Goal: Information Seeking & Learning: Learn about a topic

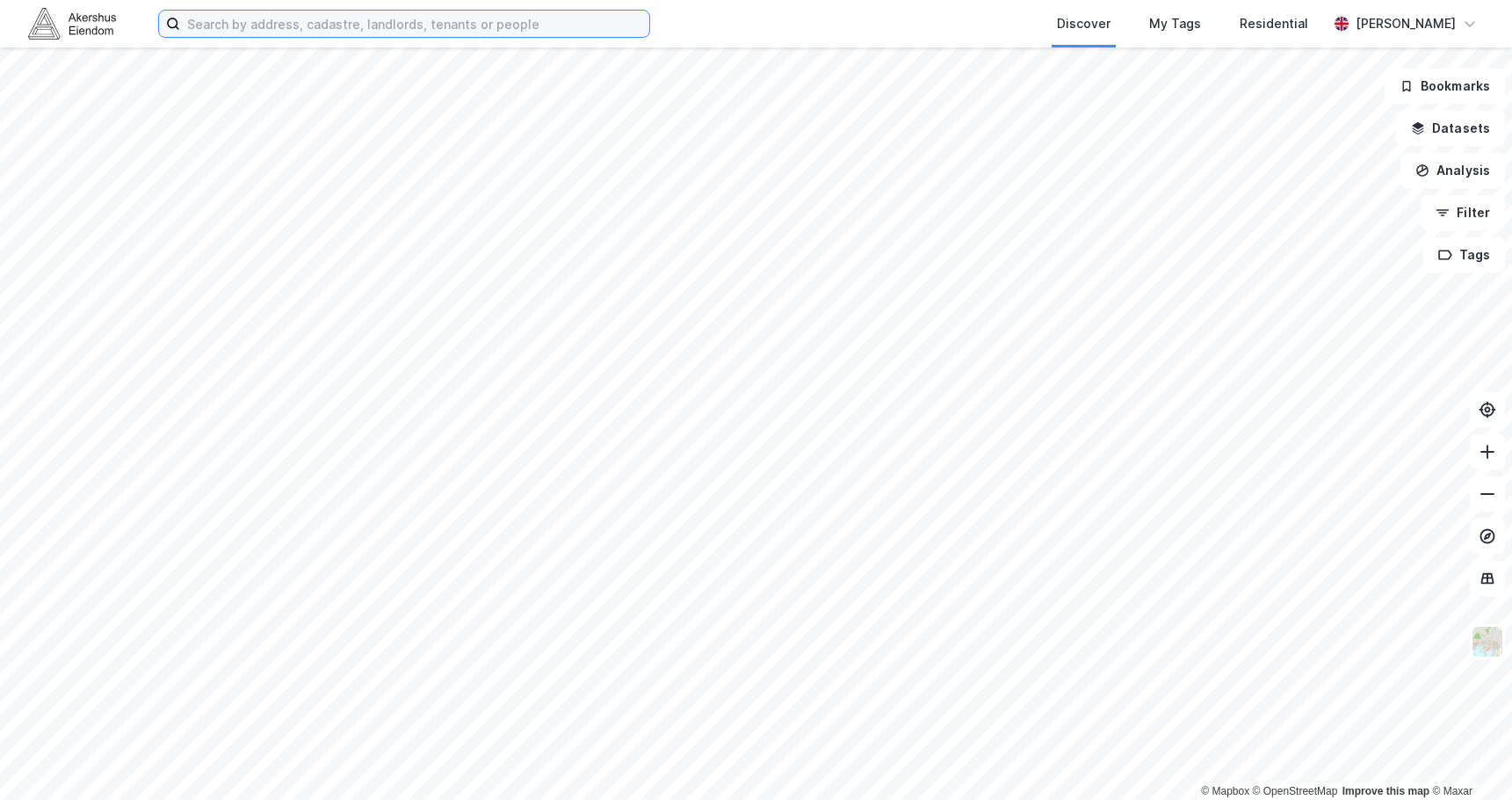
click at [489, 29] on input at bounding box center [415, 24] width 469 height 27
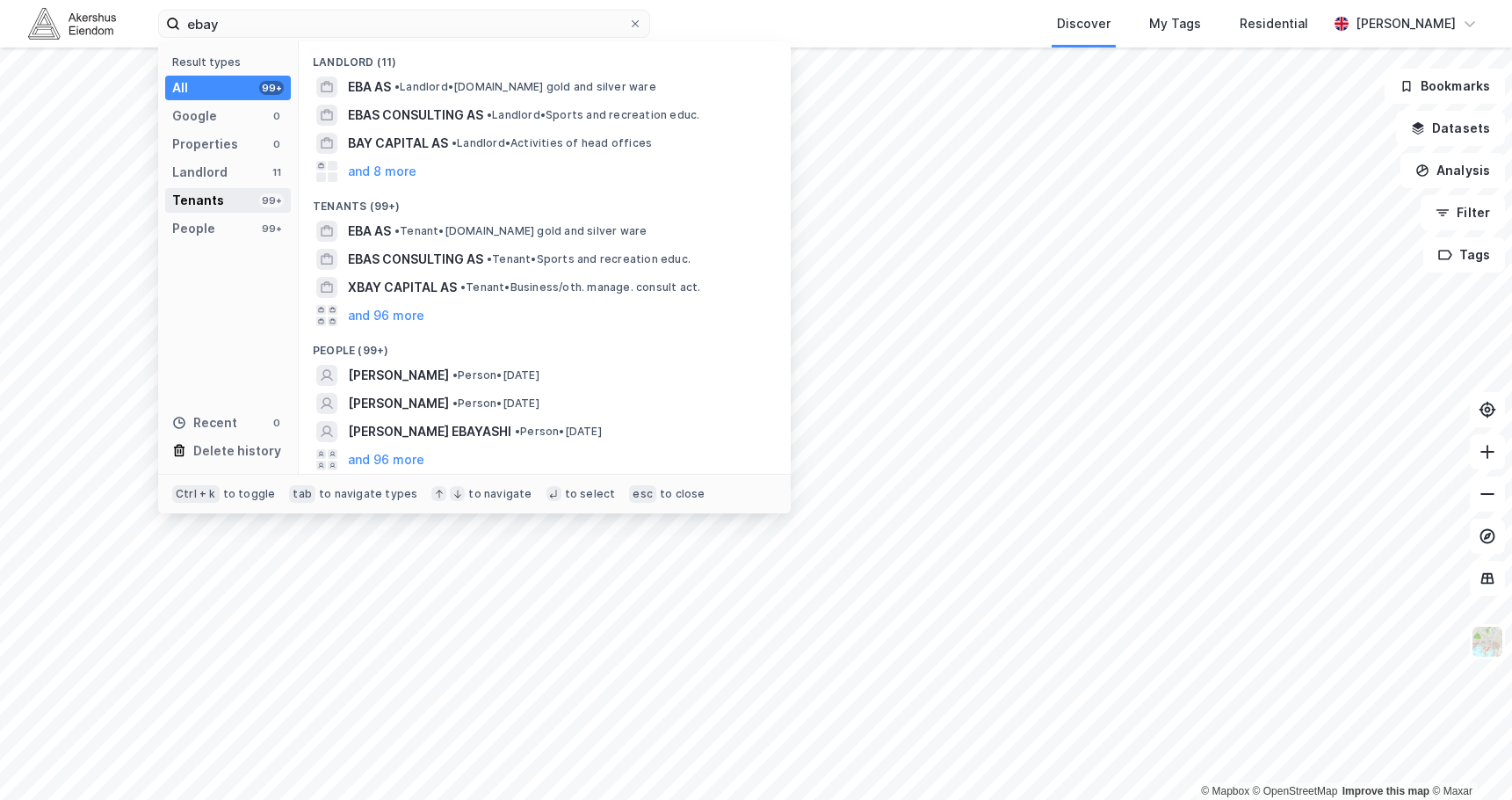
click at [219, 199] on div "Tenants" at bounding box center [197, 200] width 52 height 21
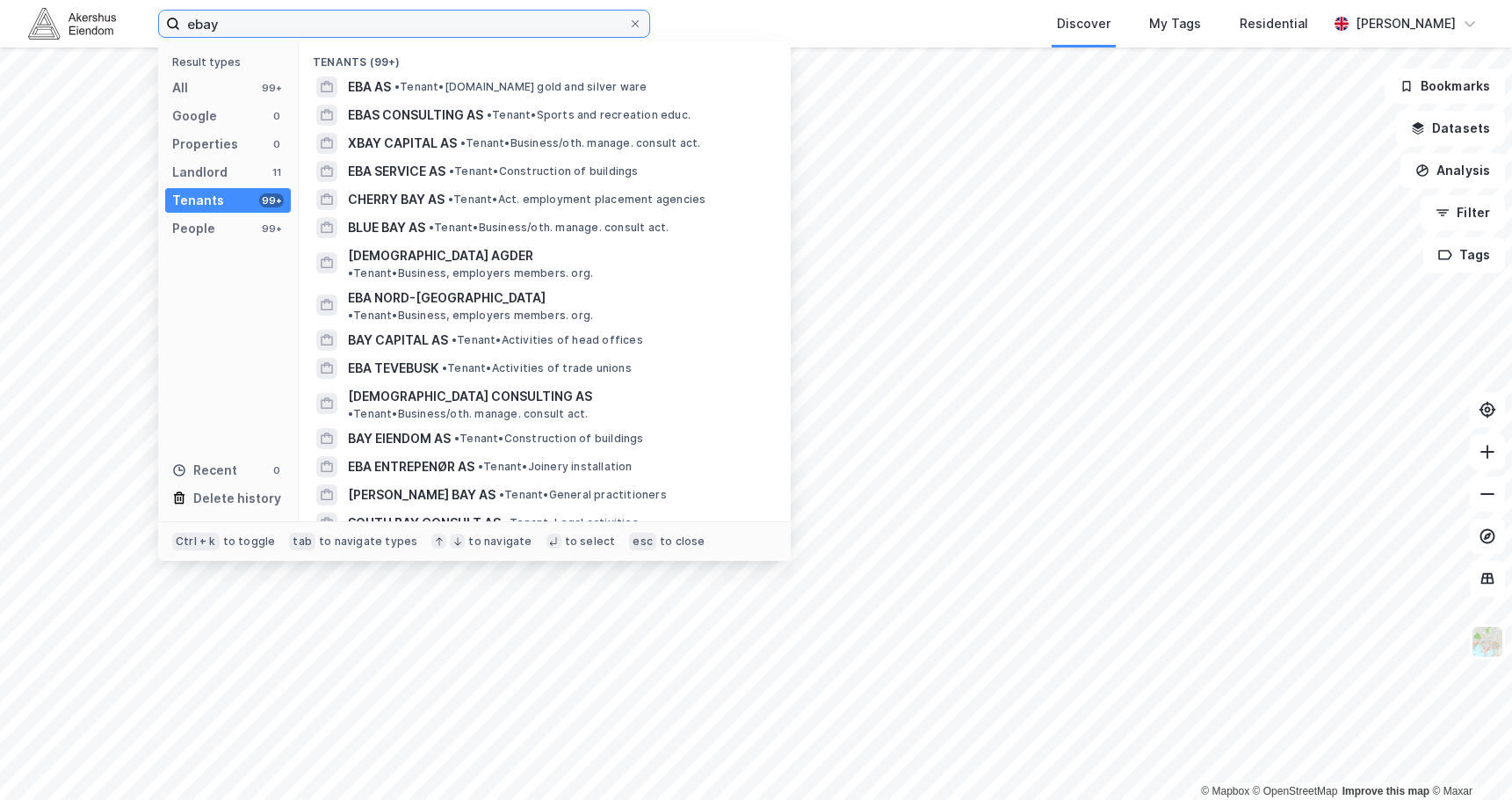
click at [393, 21] on input "ebay" at bounding box center [404, 24] width 448 height 27
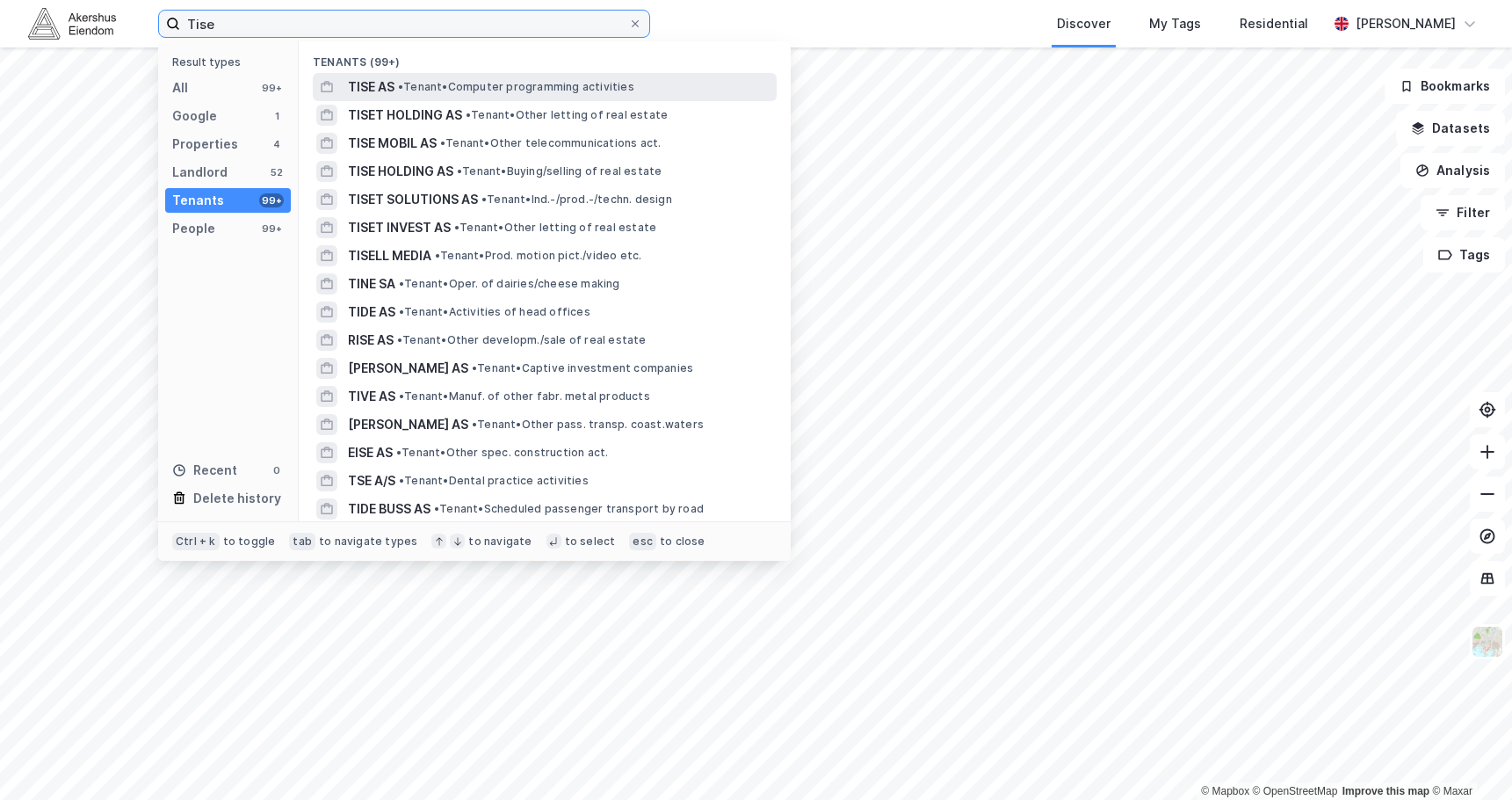
type input "Tise"
click at [414, 85] on span "• Tenant • Computer programming activities" at bounding box center [515, 86] width 236 height 14
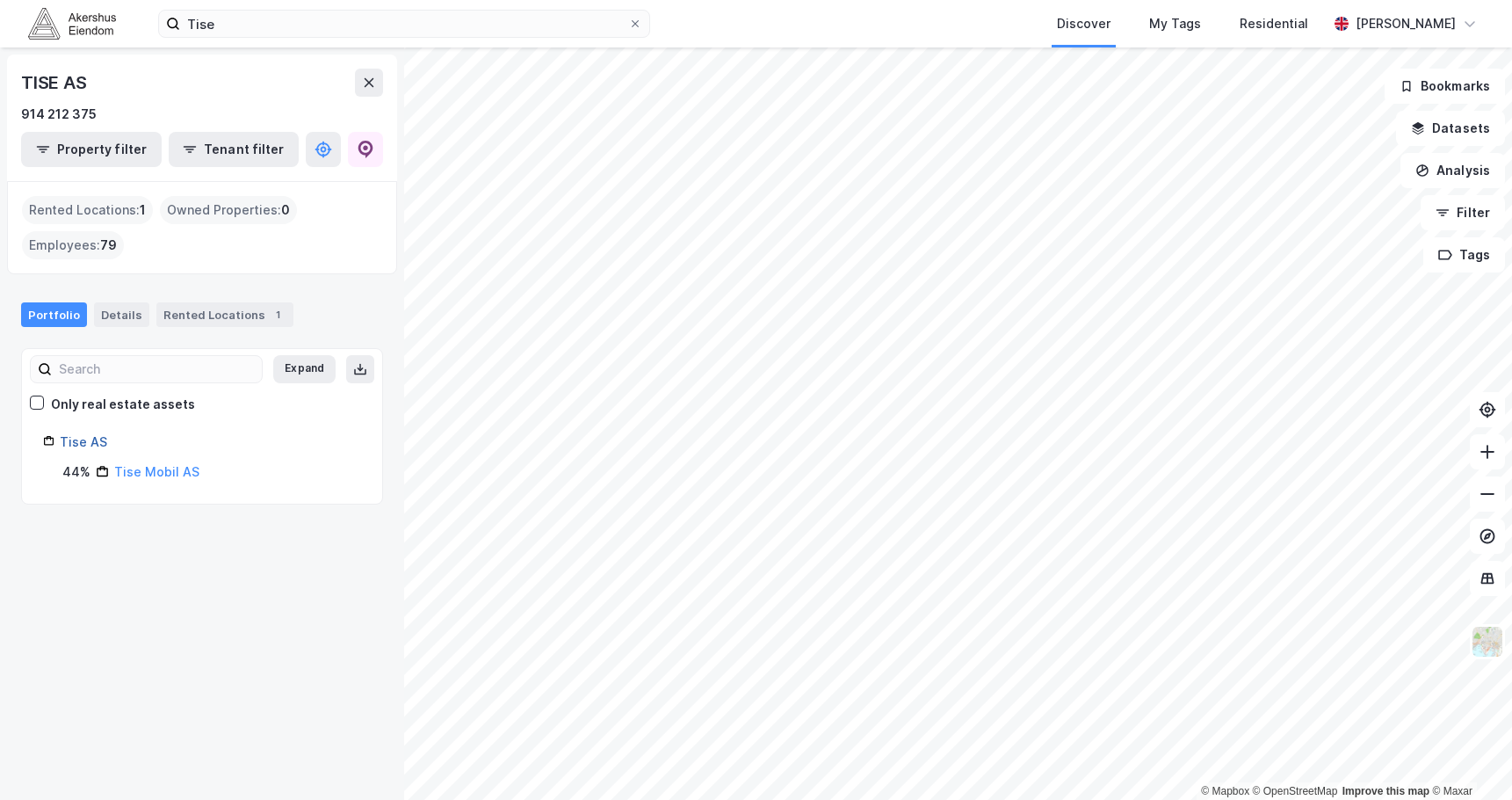
click at [83, 442] on link "Tise AS" at bounding box center [83, 441] width 47 height 15
click at [360, 152] on icon at bounding box center [365, 149] width 18 height 18
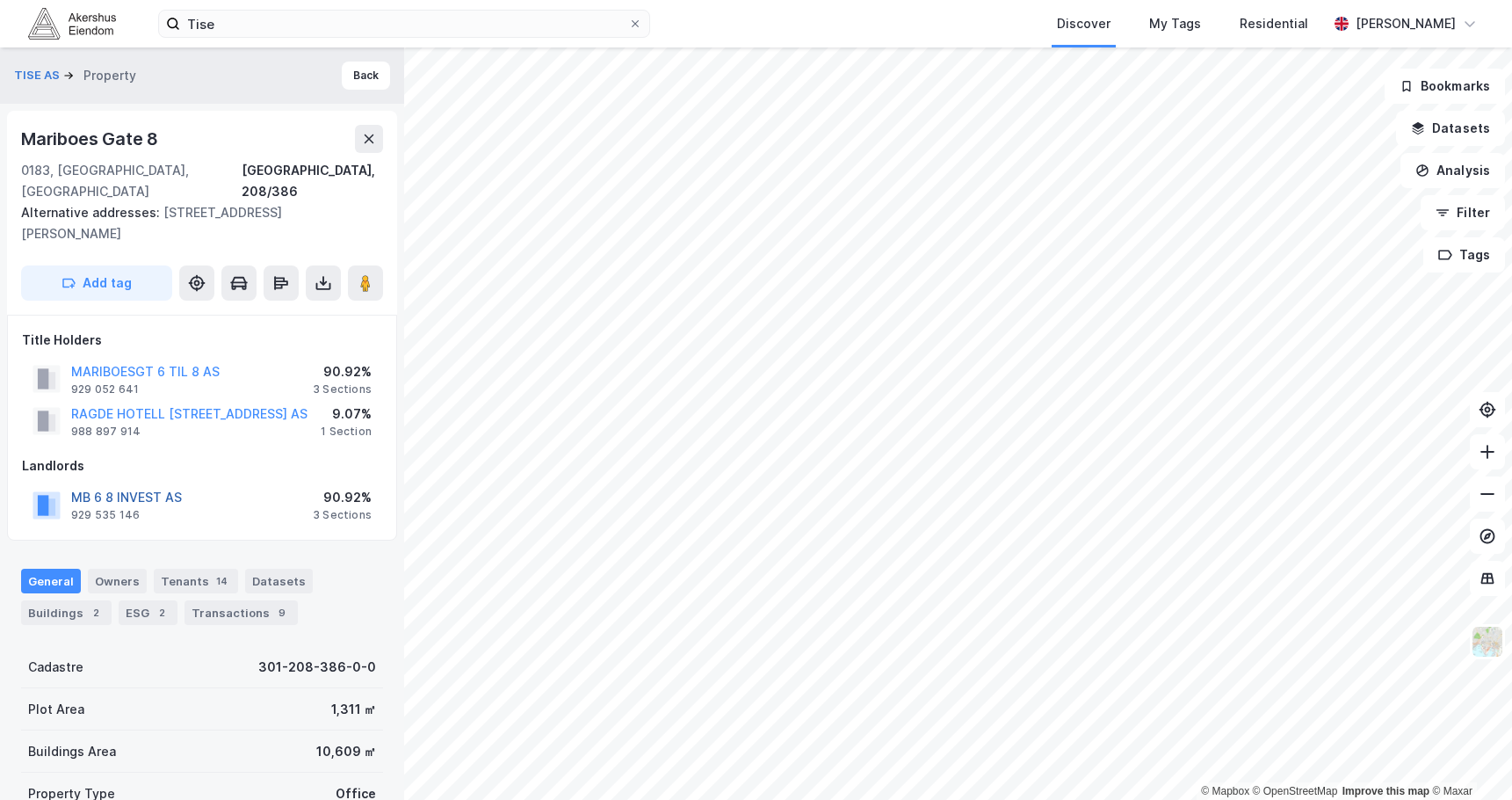
click at [0, 0] on button "MB 6 8 INVEST AS" at bounding box center [0, 0] width 0 height 0
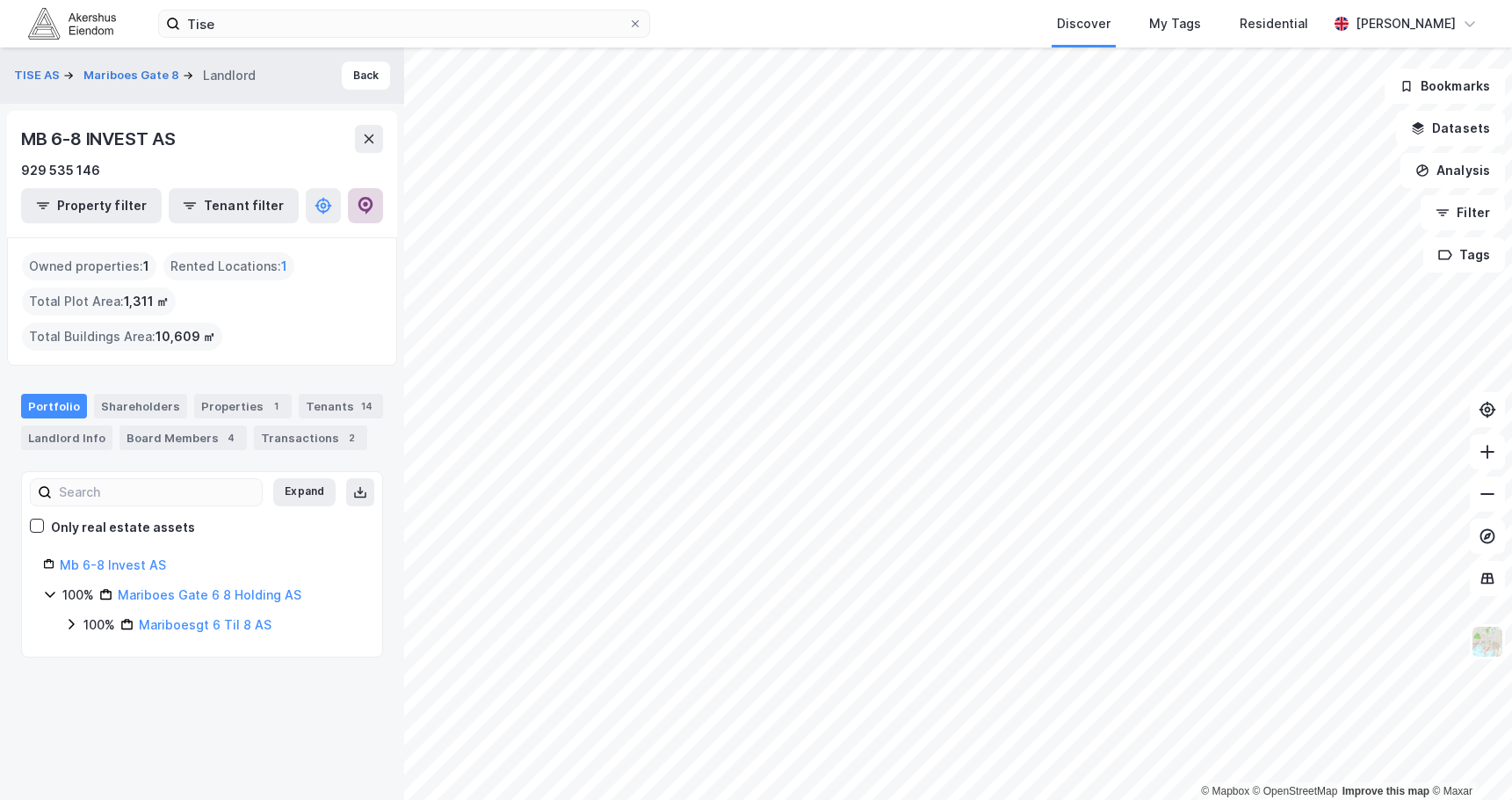
click at [361, 195] on button at bounding box center [365, 205] width 35 height 35
click at [359, 71] on button "Back" at bounding box center [365, 76] width 48 height 28
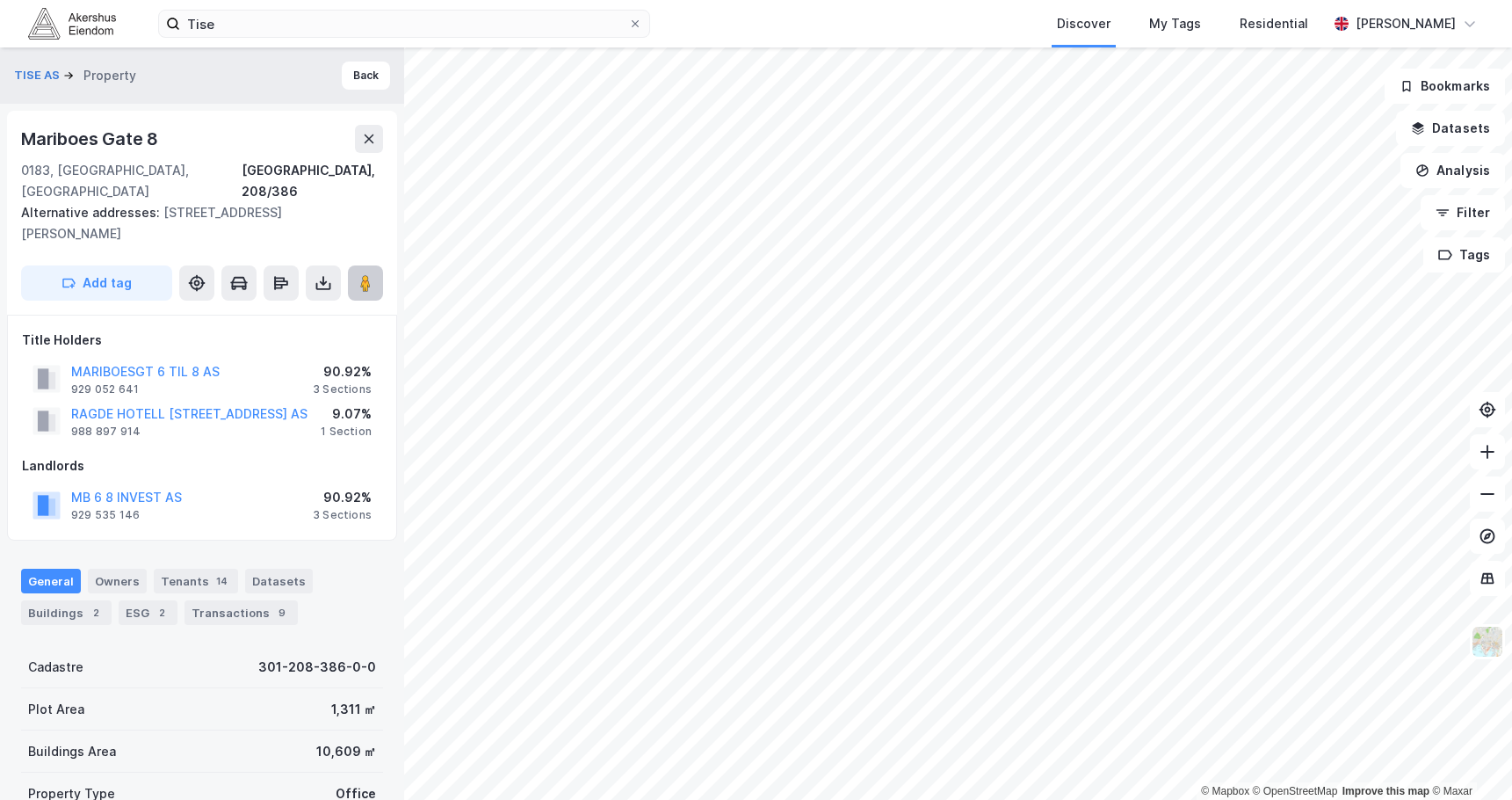
click at [376, 266] on button at bounding box center [365, 283] width 35 height 35
